Goal: Information Seeking & Learning: Learn about a topic

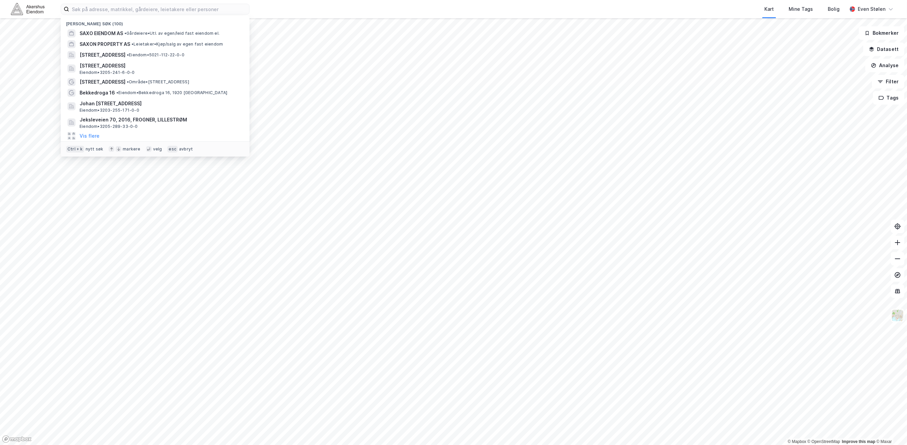
click at [34, 7] on img at bounding box center [28, 9] width 34 height 12
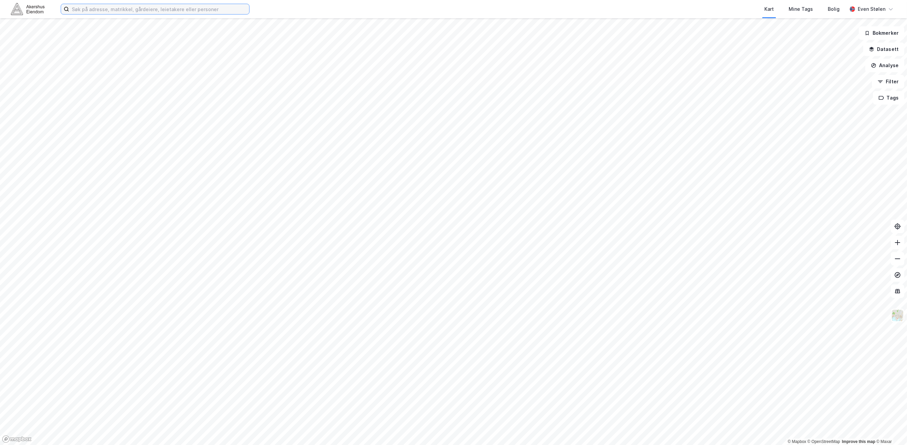
click at [115, 11] on input at bounding box center [159, 9] width 180 height 10
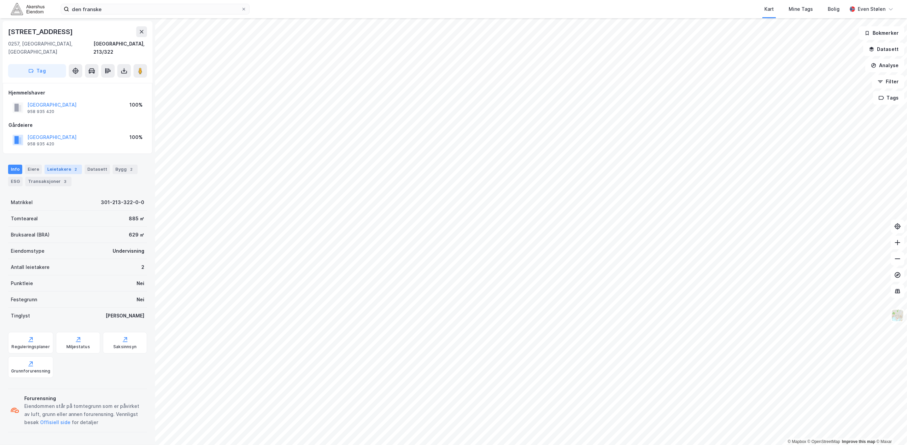
click at [63, 164] on div "Leietakere 2" at bounding box center [62, 168] width 37 height 9
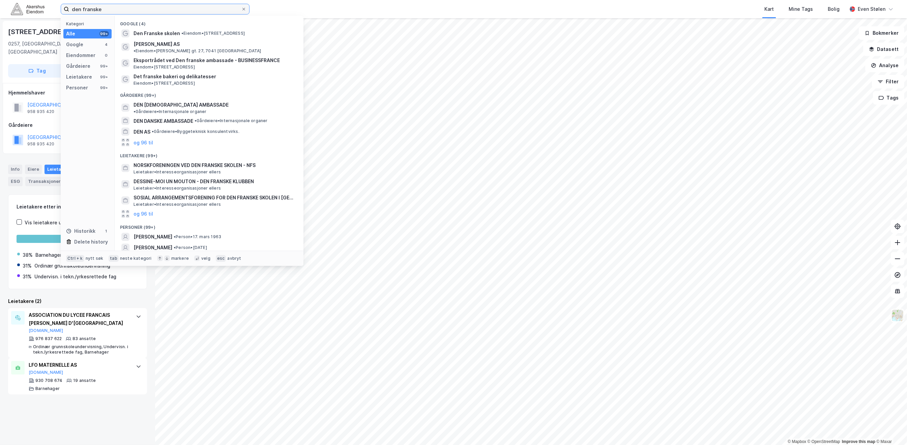
click at [133, 11] on input "den franske" at bounding box center [155, 9] width 172 height 10
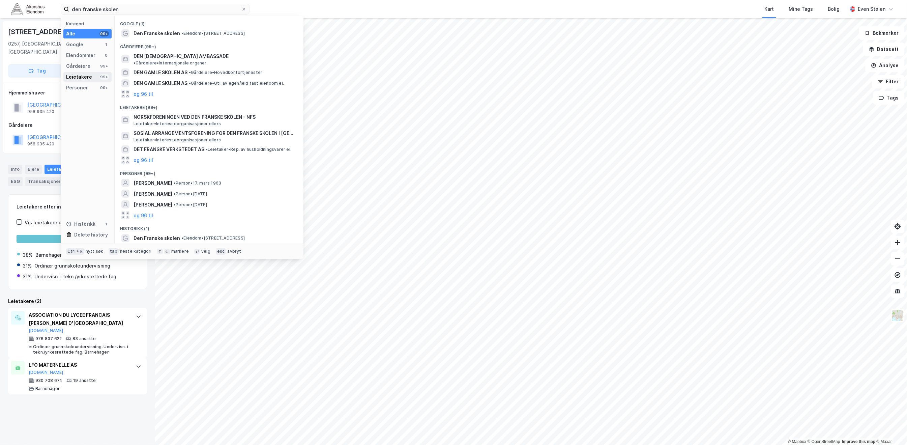
click at [82, 75] on div "Leietakere" at bounding box center [79, 77] width 26 height 8
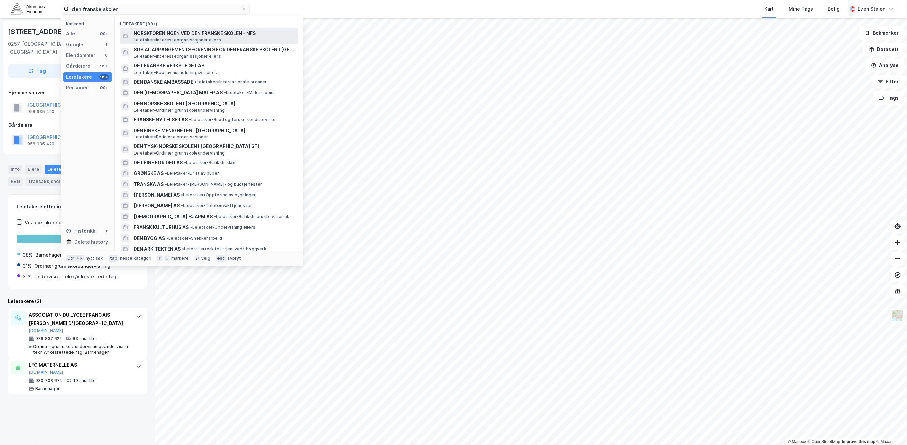
click at [256, 37] on span "NORSKFORENINGEN VED DEN FRANSKE SKOLEN - NFS" at bounding box center [214, 33] width 162 height 8
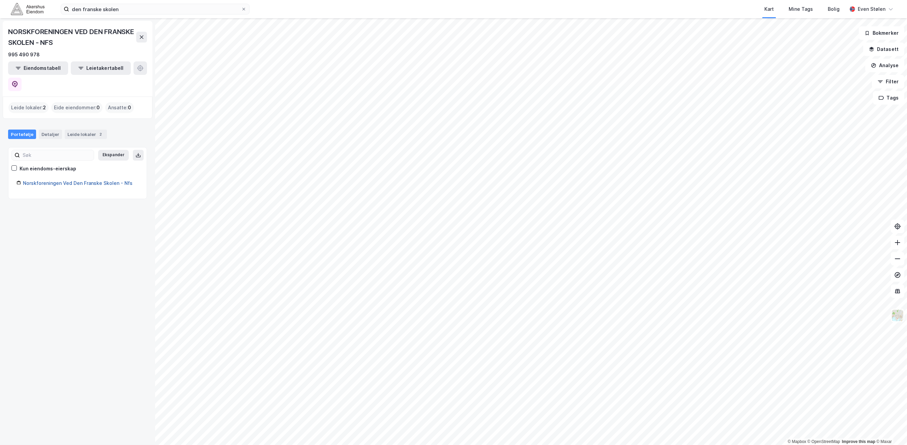
click at [53, 180] on link "Norskforeningen Ved Den Franske Skolen - Nfs" at bounding box center [78, 183] width 110 height 6
drag, startPoint x: 66, startPoint y: 42, endPoint x: 9, endPoint y: 31, distance: 57.9
click at [9, 31] on div "NORSKFORENINGEN VED DEN FRANSKE SKOLEN - NFS" at bounding box center [72, 37] width 128 height 22
copy div "NORSKFORENINGEN VED DEN FRANSKE SKOLEN"
click at [24, 4] on img at bounding box center [28, 9] width 34 height 12
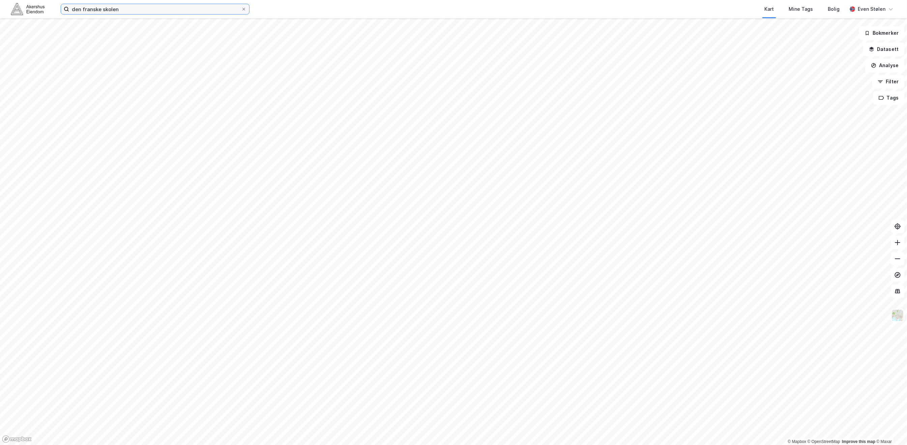
click at [122, 9] on input "den franske skolen" at bounding box center [155, 9] width 172 height 10
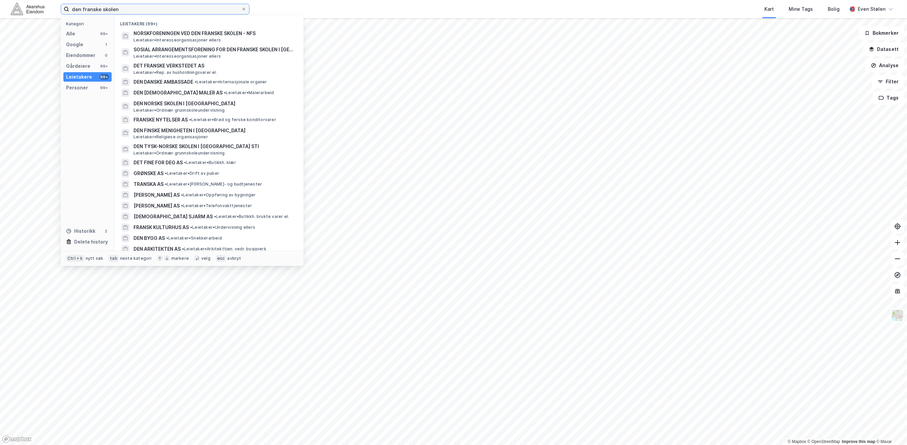
click at [122, 9] on input "den franske skolen" at bounding box center [155, 9] width 172 height 10
paste input "NORSKFORENINGEN VED DEN FRANSKE SKOLEN"
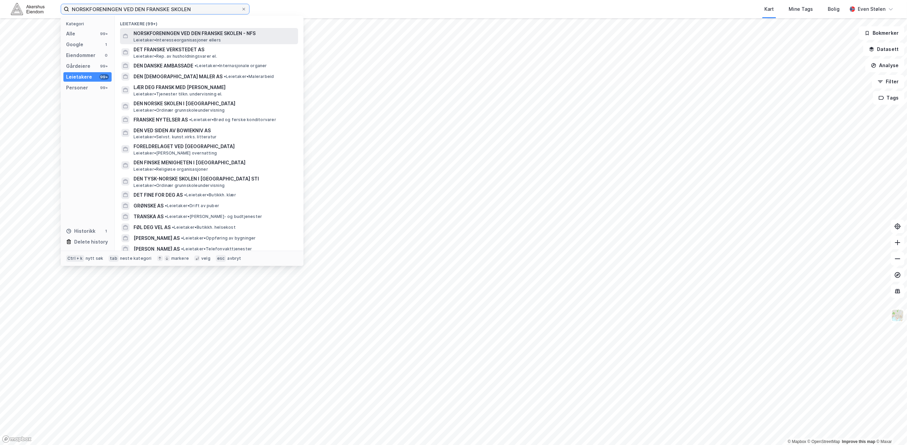
type input "NORSKFORENINGEN VED DEN FRANSKE SKOLEN"
click at [245, 40] on div "NORSKFORENINGEN VED DEN FRANSKE SKOLEN - NFS Leietaker • Interesseorganisasjone…" at bounding box center [214, 35] width 163 height 13
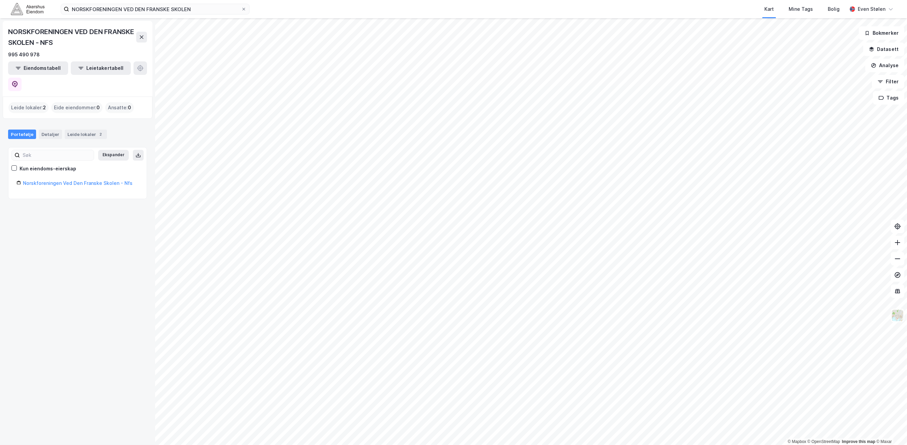
click at [26, 102] on div "Leide lokaler : 2" at bounding box center [28, 107] width 40 height 11
click at [98, 103] on span "0" at bounding box center [97, 107] width 3 height 8
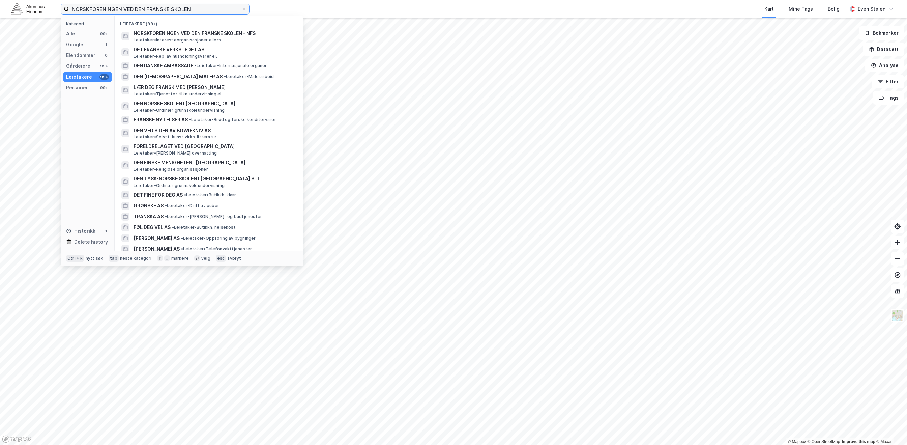
click at [123, 12] on input "NORSKFORENINGEN VED DEN FRANSKE SKOLEN" at bounding box center [155, 9] width 172 height 10
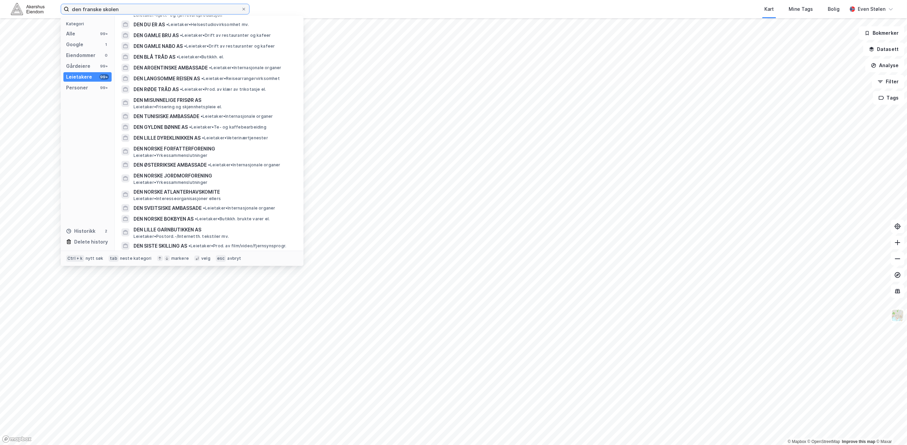
scroll to position [1022, 0]
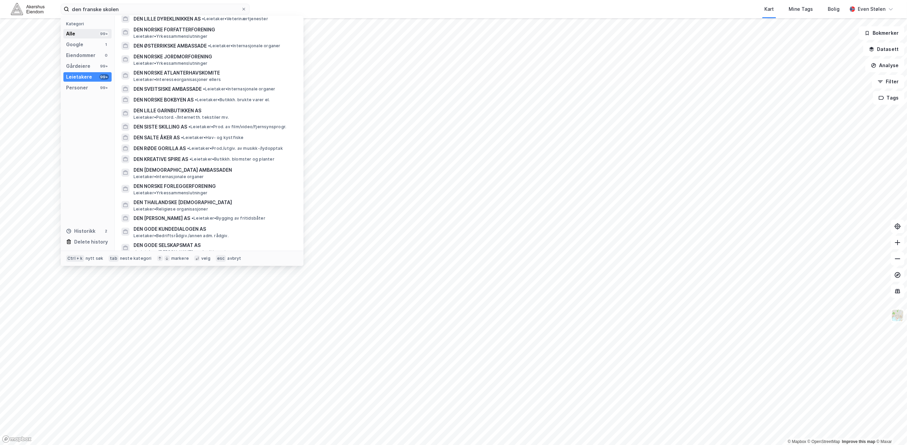
click at [77, 34] on div "Alle 99+" at bounding box center [87, 33] width 48 height 9
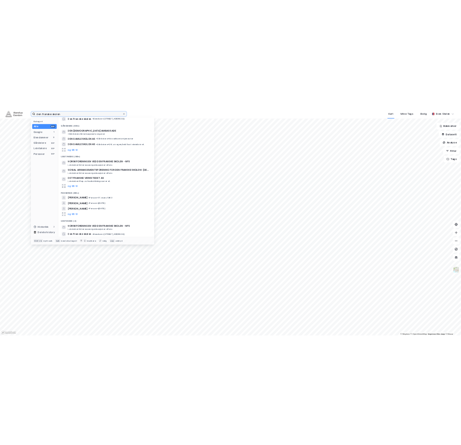
scroll to position [0, 0]
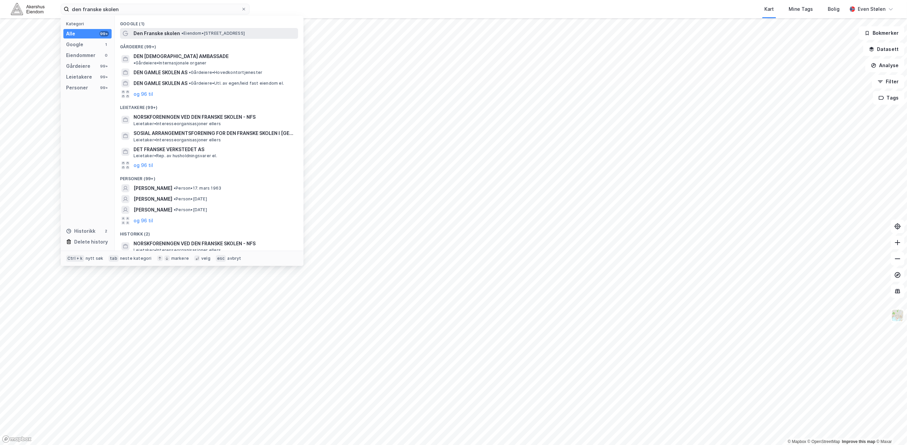
click at [228, 34] on span "• Eiendom • [STREET_ADDRESS]" at bounding box center [212, 33] width 63 height 5
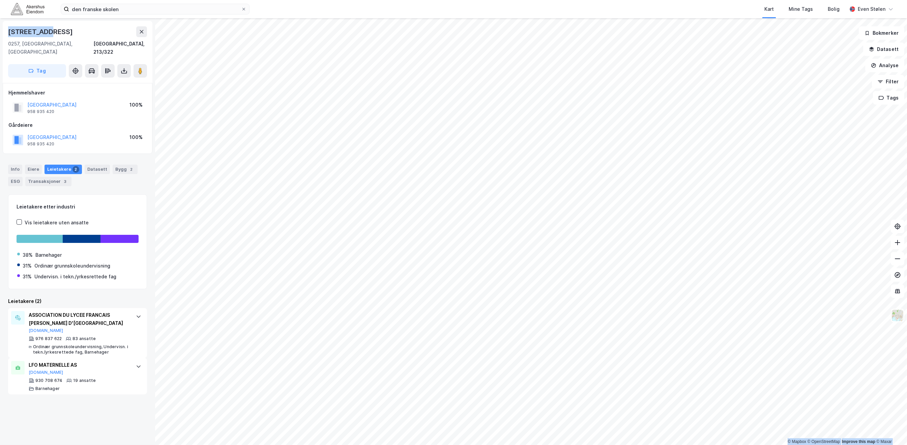
drag, startPoint x: 52, startPoint y: 33, endPoint x: -29, endPoint y: 29, distance: 81.4
click at [0, 29] on html "den franske skolen Kart Mine Tags Bolig [PERSON_NAME] © Mapbox © OpenStreetMap …" at bounding box center [453, 222] width 907 height 445
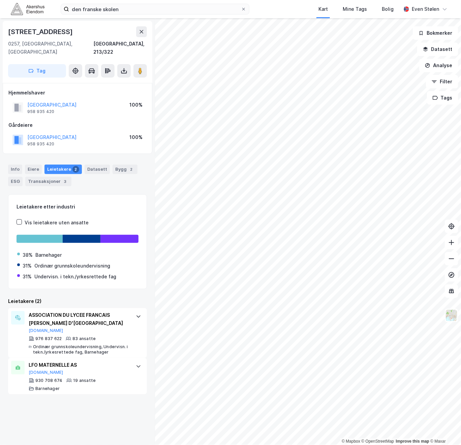
drag, startPoint x: 103, startPoint y: 114, endPoint x: 120, endPoint y: 151, distance: 41.3
click at [103, 121] on div "Gårdeiere" at bounding box center [77, 125] width 138 height 8
click at [128, 166] on div "2" at bounding box center [131, 169] width 7 height 7
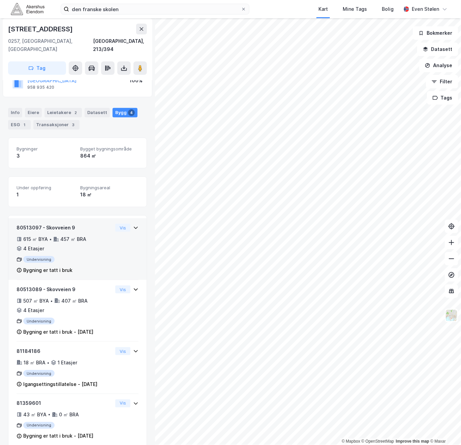
scroll to position [66, 0]
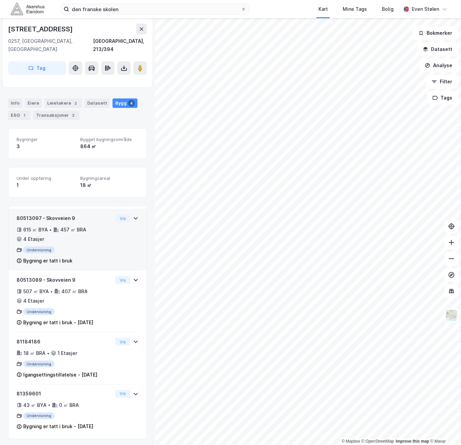
click at [93, 246] on div "Undervisning" at bounding box center [65, 249] width 96 height 7
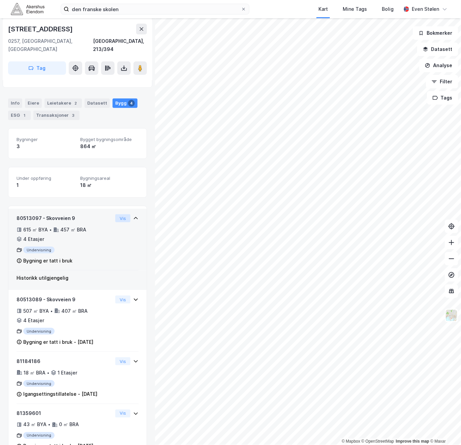
click at [115, 214] on button "Vis" at bounding box center [122, 218] width 15 height 8
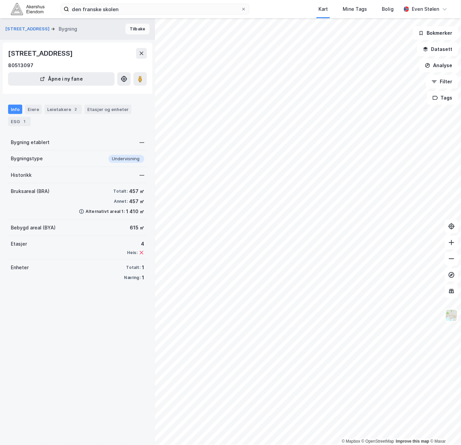
click at [135, 31] on button "Tilbake" at bounding box center [137, 29] width 24 height 11
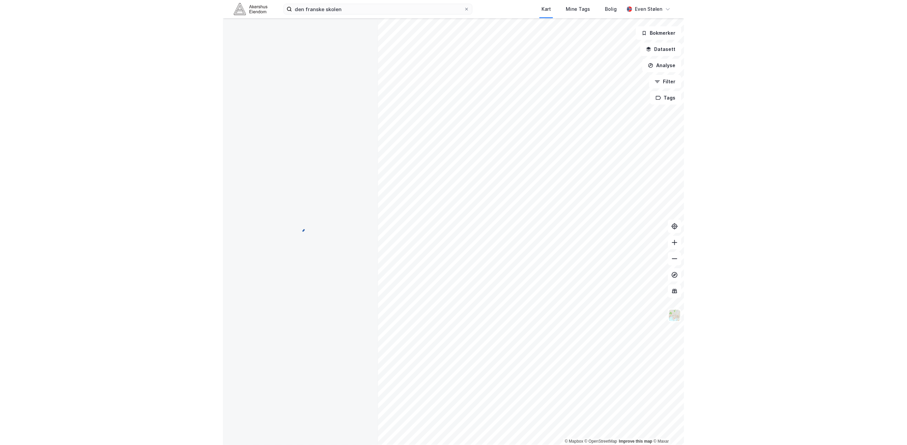
scroll to position [66, 0]
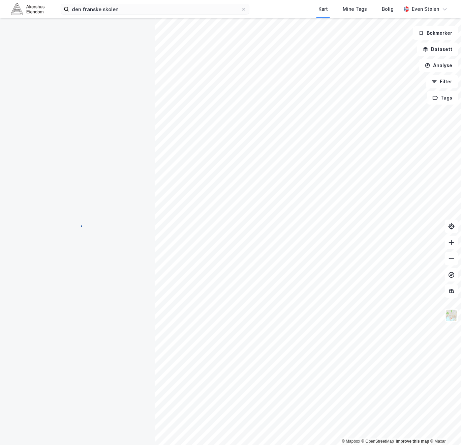
click at [47, 13] on div "den franske skolen Kart Mine Tags Bolig [PERSON_NAME]" at bounding box center [230, 9] width 461 height 18
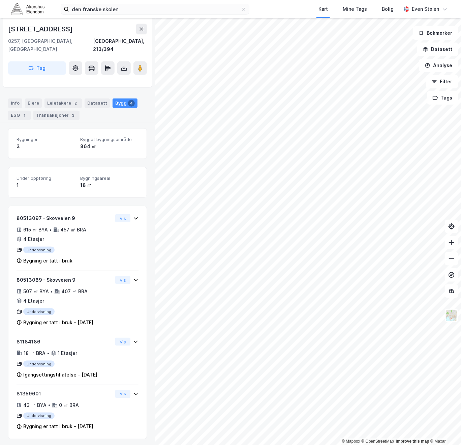
click at [40, 12] on img at bounding box center [28, 9] width 34 height 12
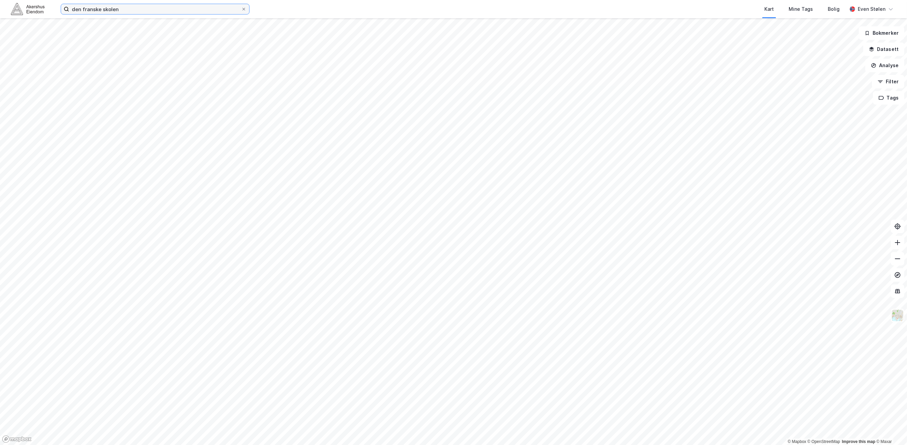
click at [143, 9] on input "den franske skolen" at bounding box center [155, 9] width 172 height 10
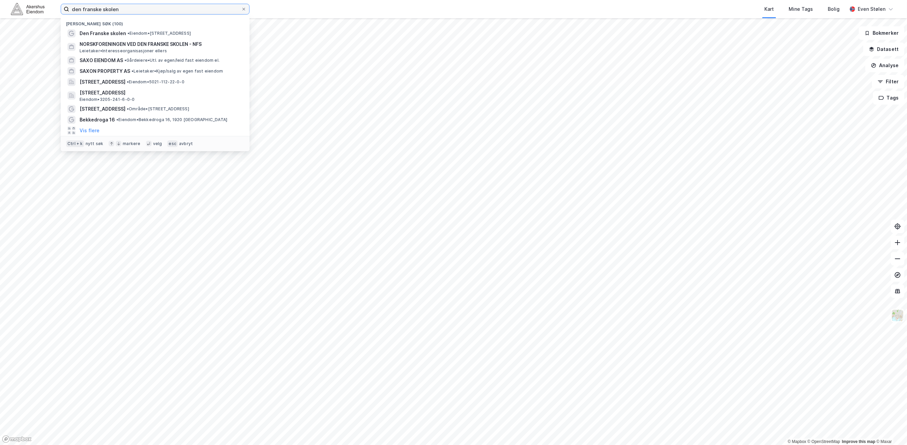
click at [143, 9] on input "den franske skolen" at bounding box center [155, 9] width 172 height 10
paste input "Youngs gate 2-4"
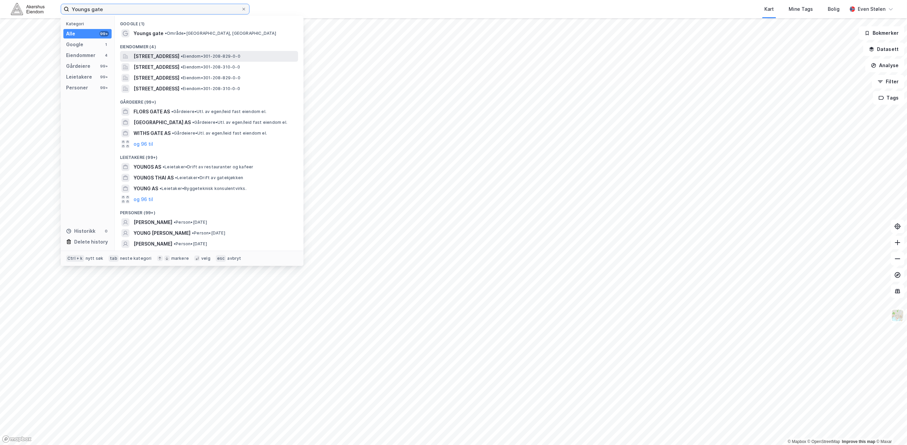
type input "Youngs gate"
click at [218, 57] on span "• Eiendom • 301-208-829-0-0" at bounding box center [211, 56] width 60 height 5
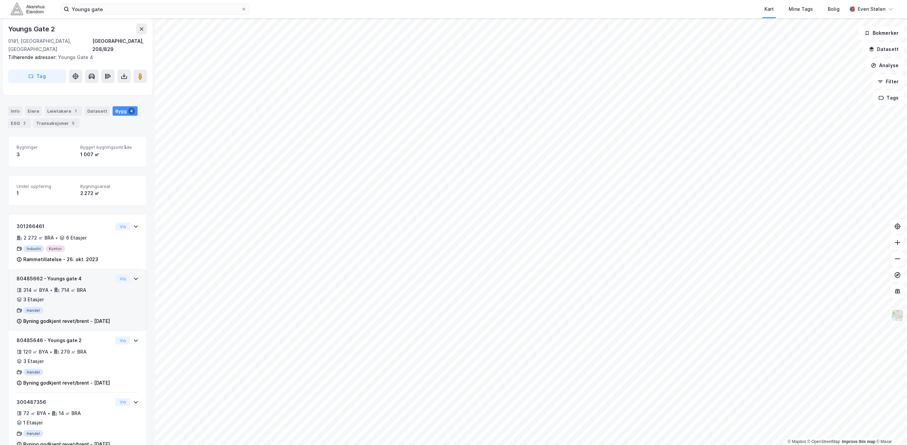
scroll to position [102, 0]
